Goal: Navigation & Orientation: Find specific page/section

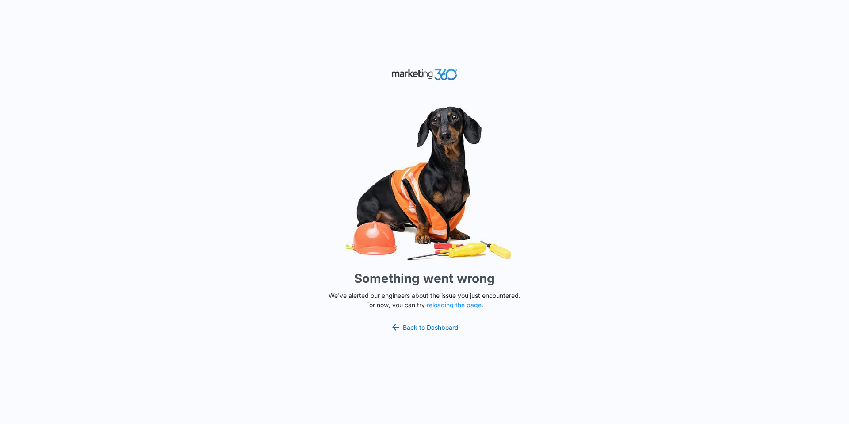
drag, startPoint x: 0, startPoint y: 0, endPoint x: 423, endPoint y: 321, distance: 530.5
click at [423, 321] on div "Something went wrong We've alerted our engineers about the issue you just encou…" at bounding box center [424, 212] width 849 height 424
click at [424, 327] on link "Back to Dashboard" at bounding box center [425, 327] width 68 height 11
click at [451, 305] on button "reloading the page" at bounding box center [454, 304] width 55 height 7
